Goal: Task Accomplishment & Management: Complete application form

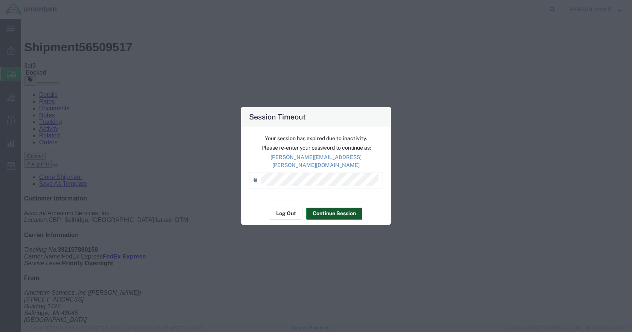
click at [322, 207] on button "Continue Session" at bounding box center [334, 213] width 56 height 12
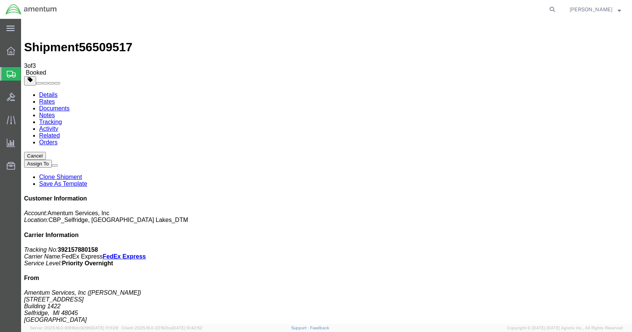
click at [0, 0] on span "Create Shipment" at bounding box center [0, 0] width 0 height 0
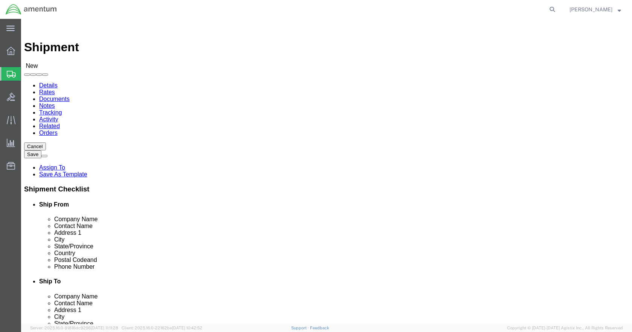
click input "text"
type input "[PERSON_NAME]"
click p "- Amentum Services, Inc - ([PERSON_NAME]) [STREET_ADDRESS]"
select select "MI"
type input "[PERSON_NAME]"
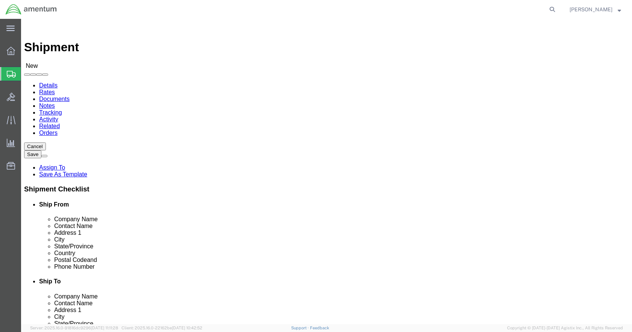
click input "text"
type input "5869542217"
type input "epr"
select select "49933"
click input "checkbox"
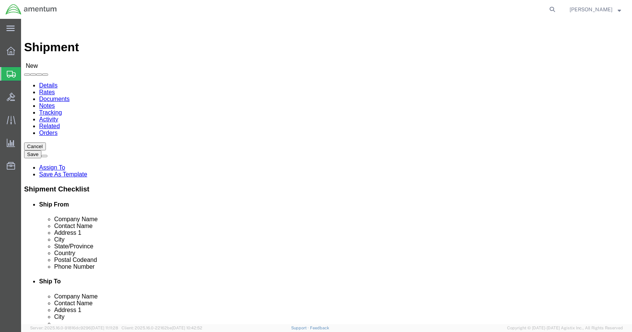
checkbox input "false"
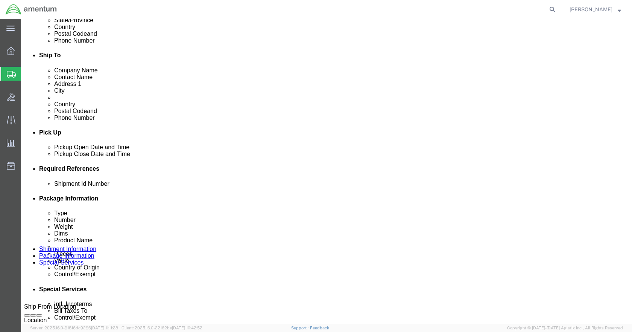
scroll to position [301, 0]
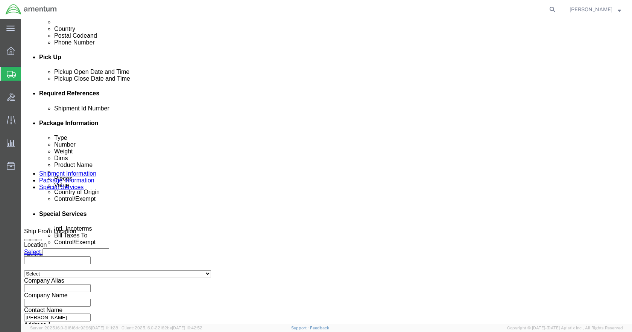
click button "Add reference"
click input "text"
type input "t"
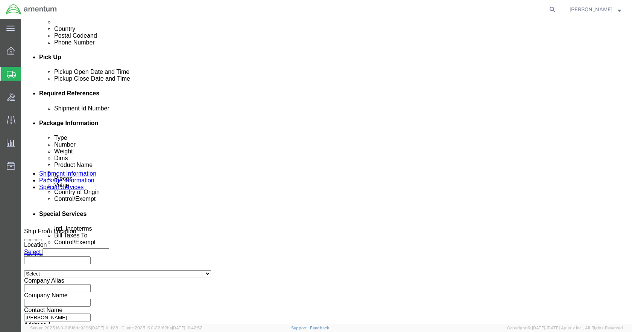
type input "TOOL LOAN"
type input "CBP"
type input "6118.03.03.2219.000.DTM.0000"
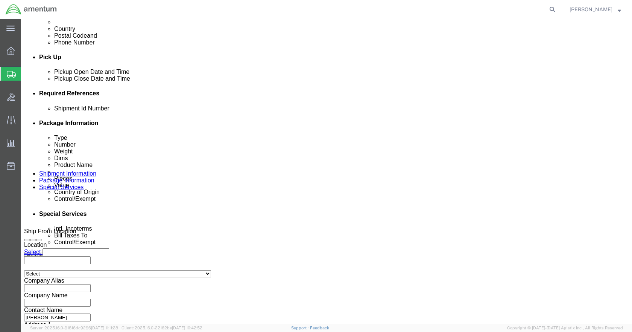
scroll to position [0, 0]
click select "Select Account Type Activity ID Airline Appointment Number ASN Batch Request # …"
select select "CUSTREF"
click select "Select Account Type Activity ID Airline Appointment Number ASN Batch Request # …"
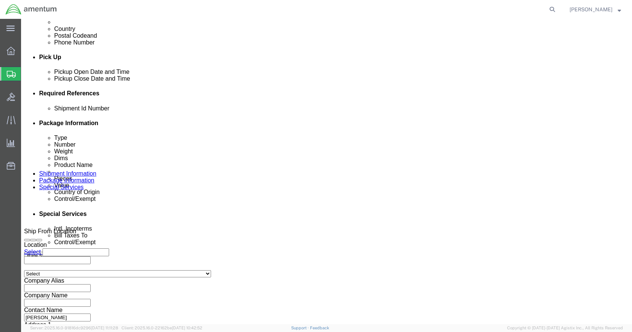
select select "DEPT"
click select "Select Account Type Activity ID Airline Appointment Number ASN Batch Request # …"
select select "PROJNUM"
click select "Select Account Type Activity ID Airline Appointment Number ASN Batch Request # …"
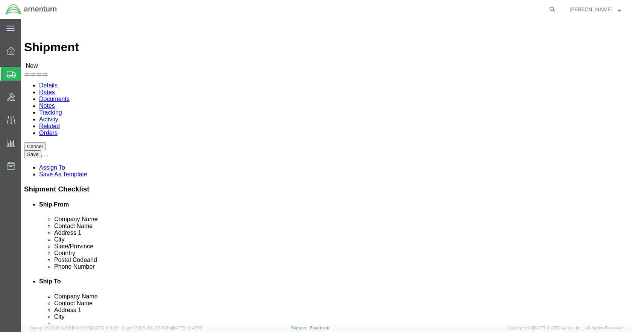
click icon
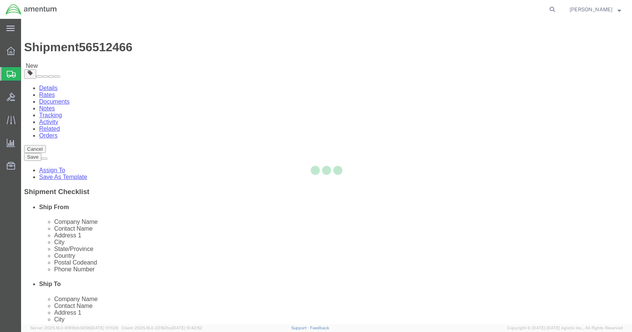
select select "CBOX"
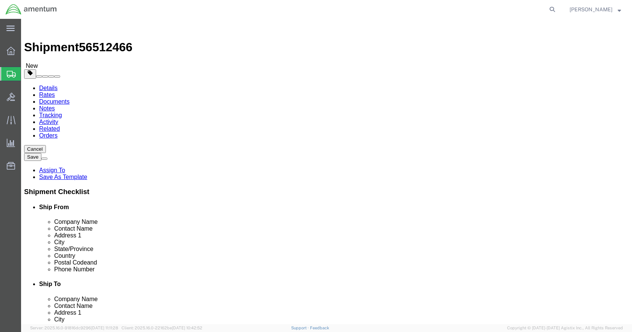
click input "text"
type input "24"
type input "13"
type input "33"
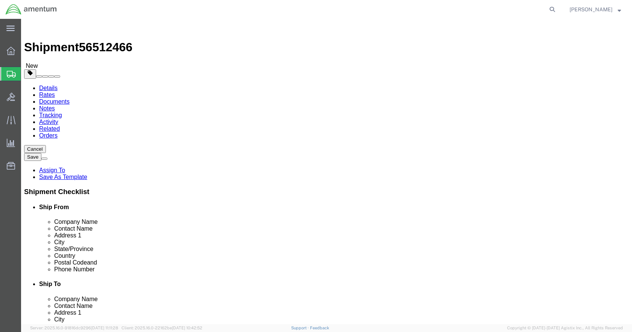
click link "Add Content"
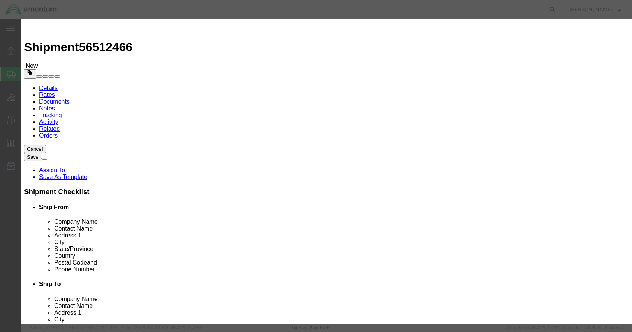
click input "text"
type input "TOOL LOAN"
type input "4"
type input "2400"
select select "USD"
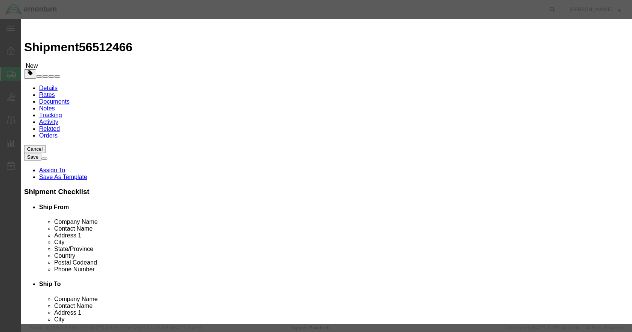
scroll to position [113, 0]
click select "Select ATF BIS DEA EPA FDA FTR ITAR OFAC Other (OPA)"
select select "FTR"
click select "Select ATF BIS DEA EPA FDA FTR ITAR OFAC Other (OPA)"
click input "text"
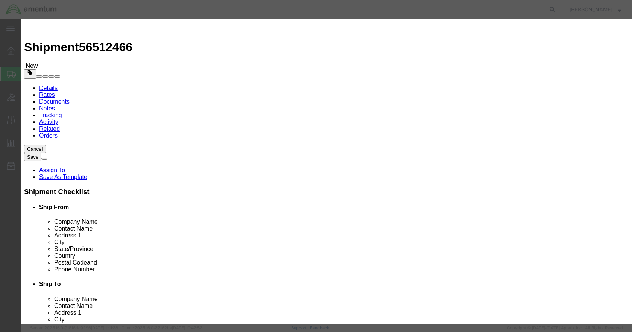
click input "text"
click select "Select 30.2(d)(2) 30.36 30.37(a) 30.37(f) 30.37(g) 30.37(h) 30.37(i) 30.37(j) 3…"
select select "30.37(a)"
click select "Select 30.2(d)(2) 30.36 30.37(a) 30.37(f) 30.37(g) 30.37(h) 30.37(i) 30.37(j) 3…"
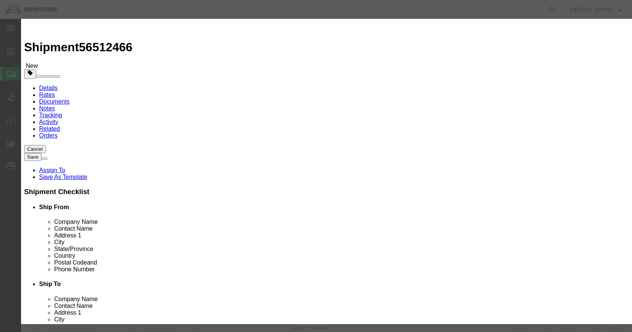
click button "Save & Close"
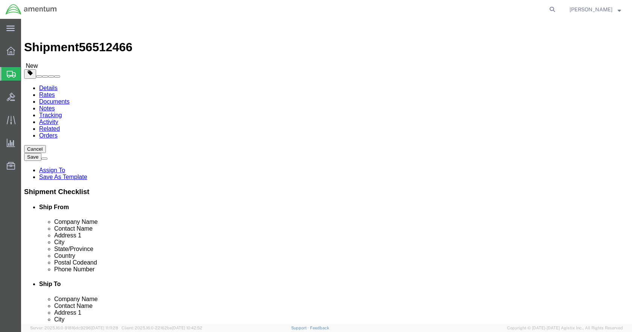
click icon
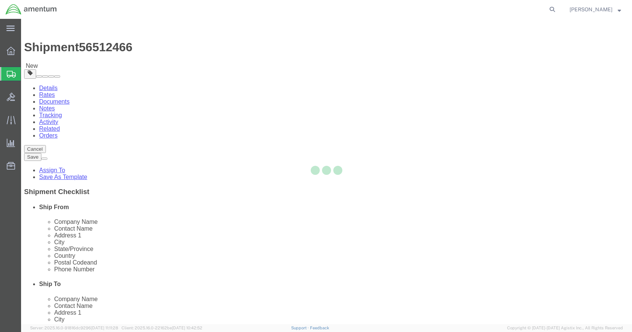
select select
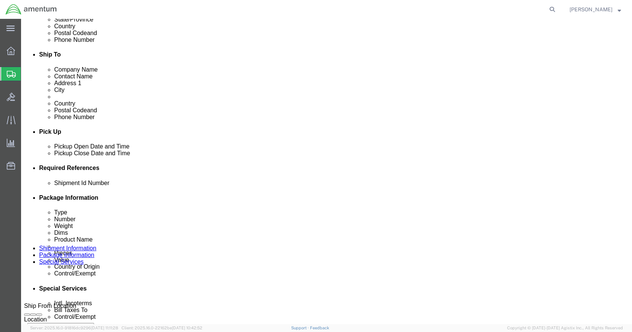
scroll to position [301, 0]
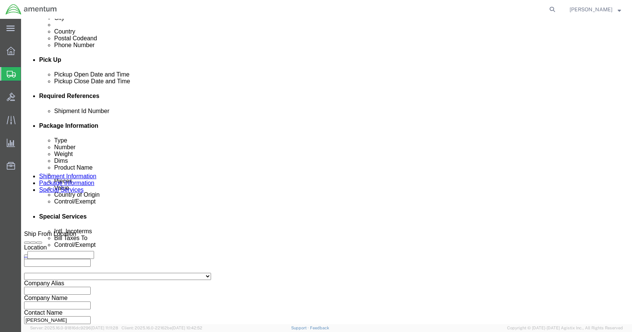
click select "Select Recipient Account Sender/Shipper Third Party Account"
click select "Select Carriage Insurance Paid Carriage Paid To Cost and Freight Cost Insurance…"
select select "DDP"
click select "Select Carriage Insurance Paid Carriage Paid To Cost and Freight Cost Insurance…"
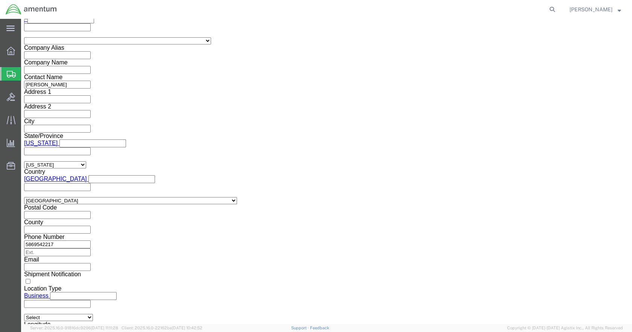
scroll to position [565, 0]
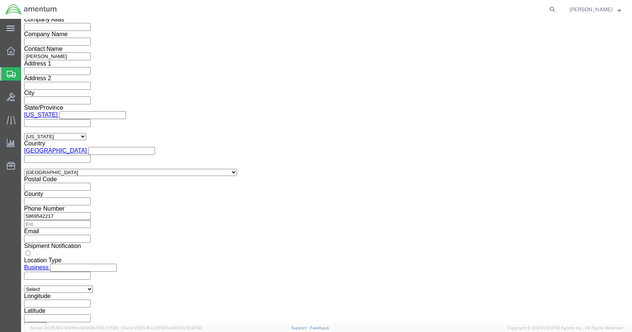
click select "Select ATF BIS DEA EPA FDA FTR ITAR OFAC Other (OPA)"
select select "FTR"
click select "Select ATF BIS DEA EPA FDA FTR ITAR OFAC Other (OPA)"
click select "Select 30.2(d)(2) 30.36 30.37(a) 30.37(f) 30.37(g) 30.37(h) 30.37(i) 30.37(j) 3…"
select select "30.37(a)"
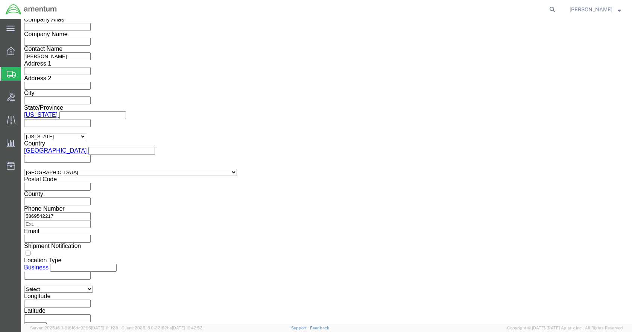
click select "Select 30.2(d)(2) 30.36 30.37(a) 30.37(f) 30.37(g) 30.37(h) 30.37(i) 30.37(j) 3…"
click select "Select AES-Direct EEI Carrier File EEI EEI Exempt"
select select "EXEM"
click select "Select AES-Direct EEI Carrier File EEI EEI Exempt"
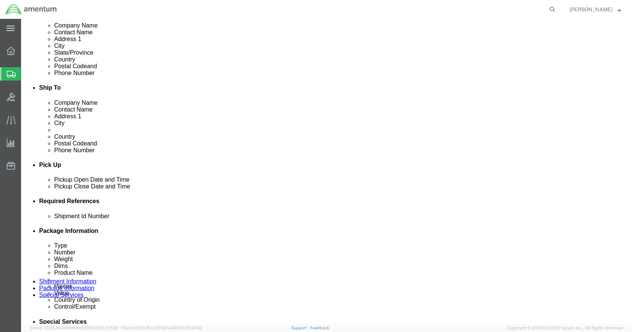
scroll to position [188, 0]
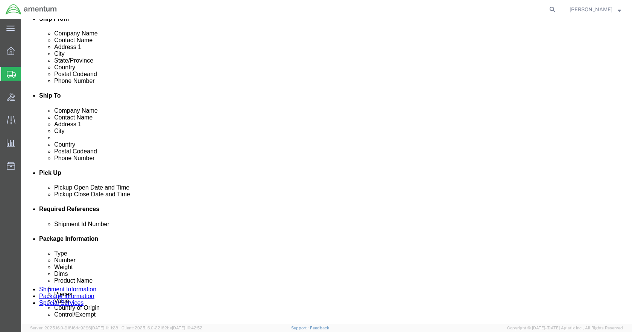
click icon
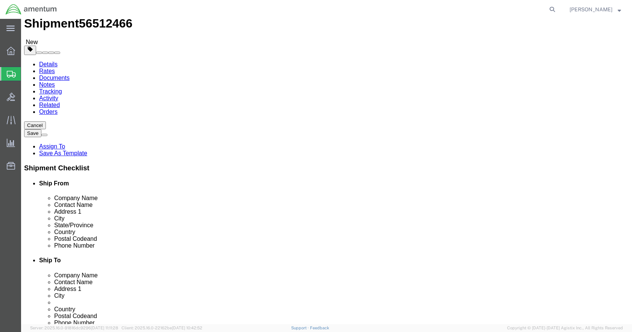
click dd "2400.00 USD"
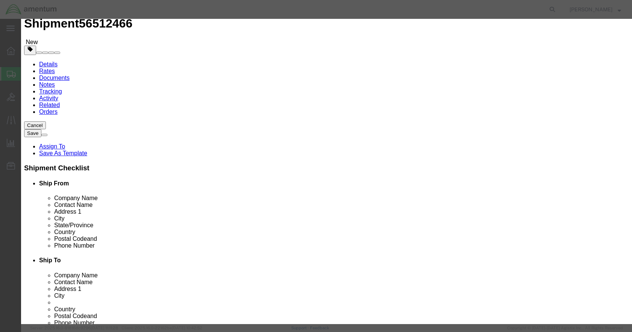
scroll to position [155, 0]
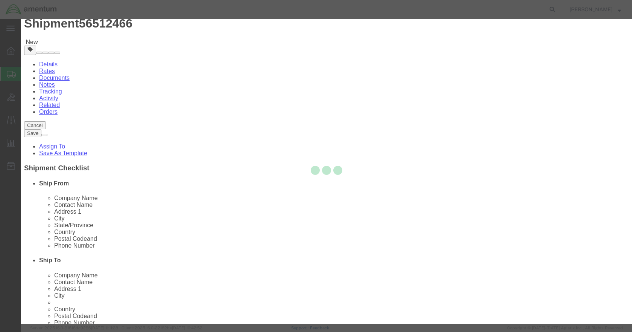
type input "0000000000"
click at [414, 133] on div at bounding box center [326, 171] width 611 height 305
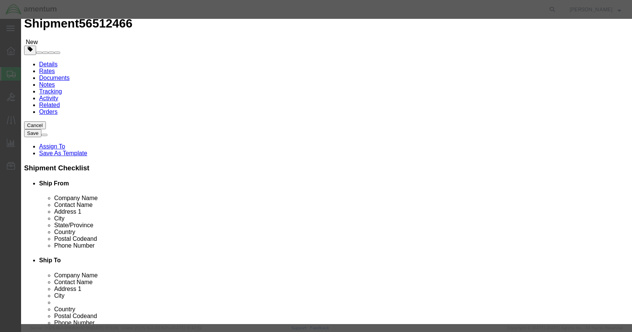
click input "text"
type input "00000"
type input "0000000000"
click button "Save & Close"
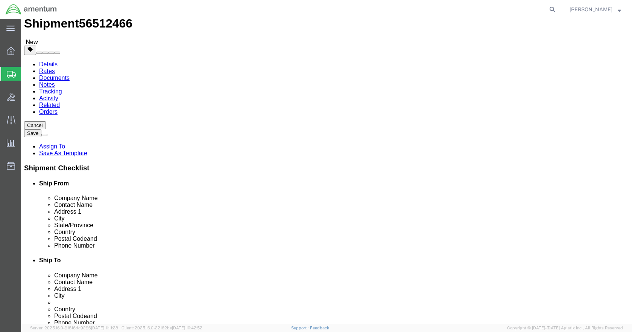
click icon
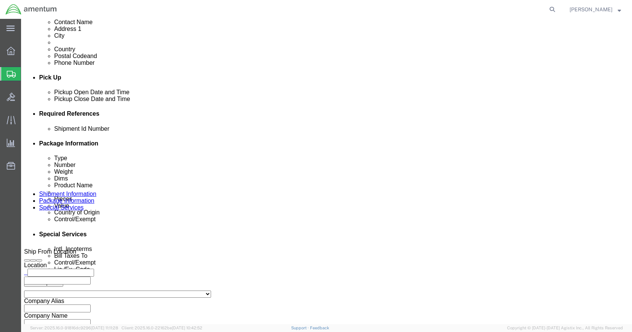
scroll to position [287, 0]
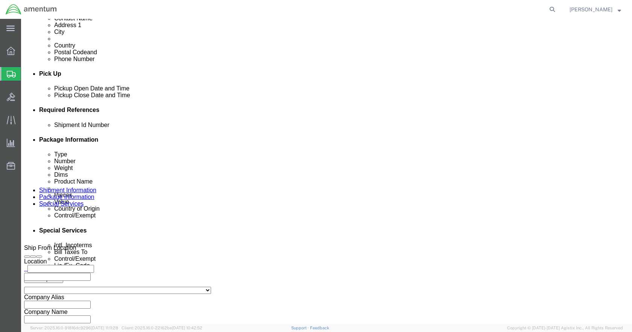
click select "Select Gift Personal Effects Repair/Warranty Return Sample Sold Temporary/Not S…"
select select "SOLD"
click select "Select Gift Personal Effects Repair/Warranty Return Sample Sold Temporary/Not S…"
click select "Select Buyer Cost Center Department Operations Number Order Number Sales Person"
select select "COSTCENTER"
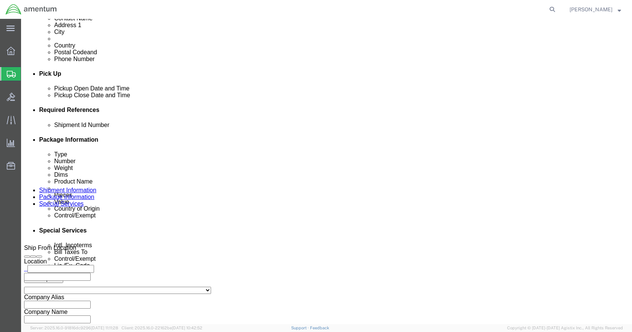
click select "Select Buyer Cost Center Department Operations Number Order Number Sales Person"
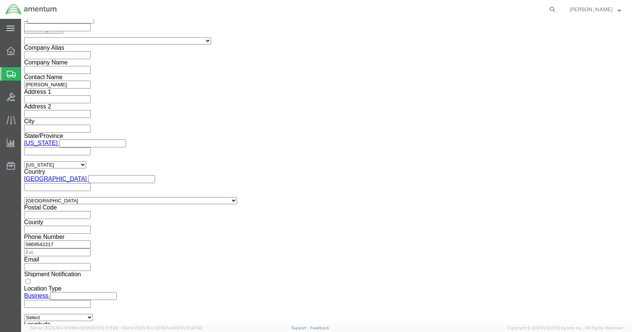
scroll to position [551, 0]
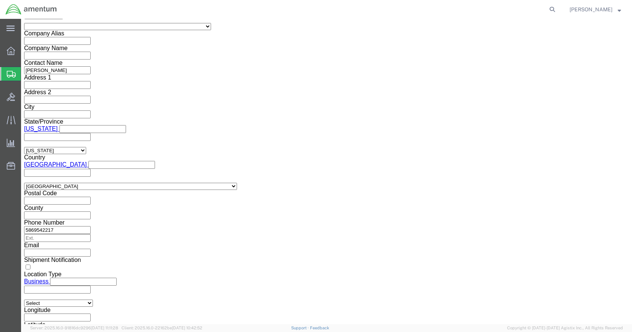
click button "Rate Shipment"
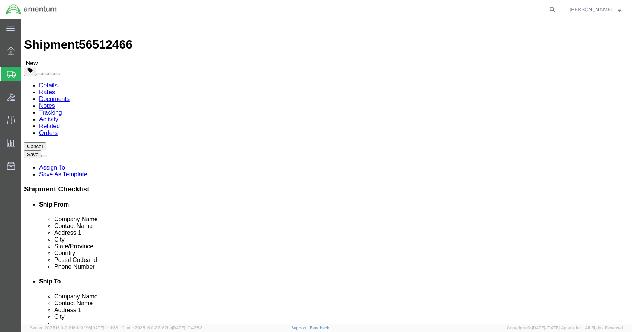
scroll to position [0, 0]
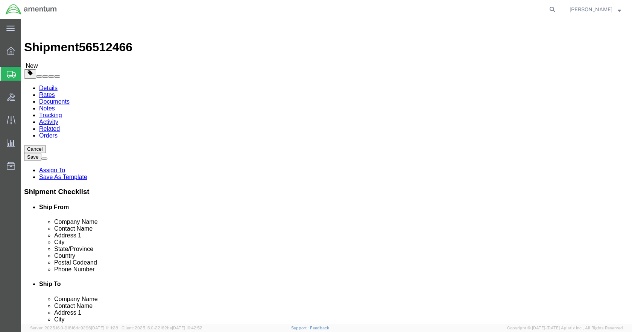
click icon
click p "TOOL LOAN"
click div "Pieces: 4.00 Each Total value: 2400.00 USD"
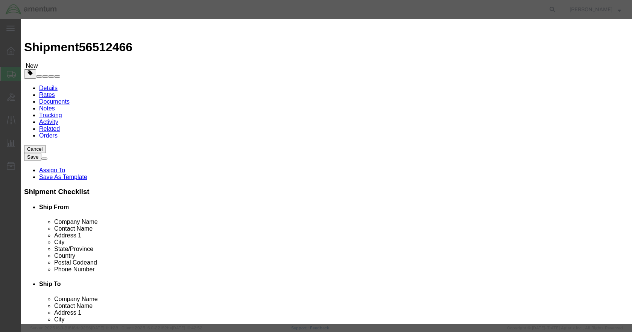
click select "Select [GEOGRAPHIC_DATA] [GEOGRAPHIC_DATA] [GEOGRAPHIC_DATA] [GEOGRAPHIC_DATA] …"
select select "US"
click select "Select [GEOGRAPHIC_DATA] [GEOGRAPHIC_DATA] [GEOGRAPHIC_DATA] [GEOGRAPHIC_DATA] …"
click button "Save & Close"
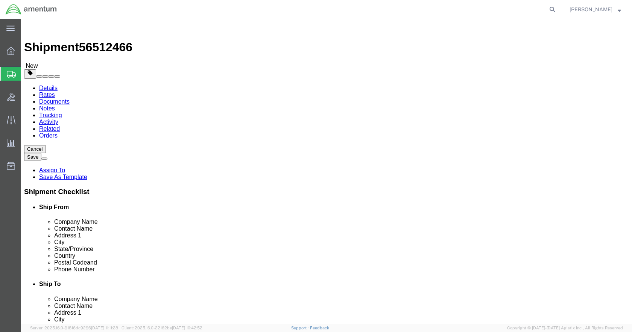
click button "Rate Shipment"
